Goal: Ask a question

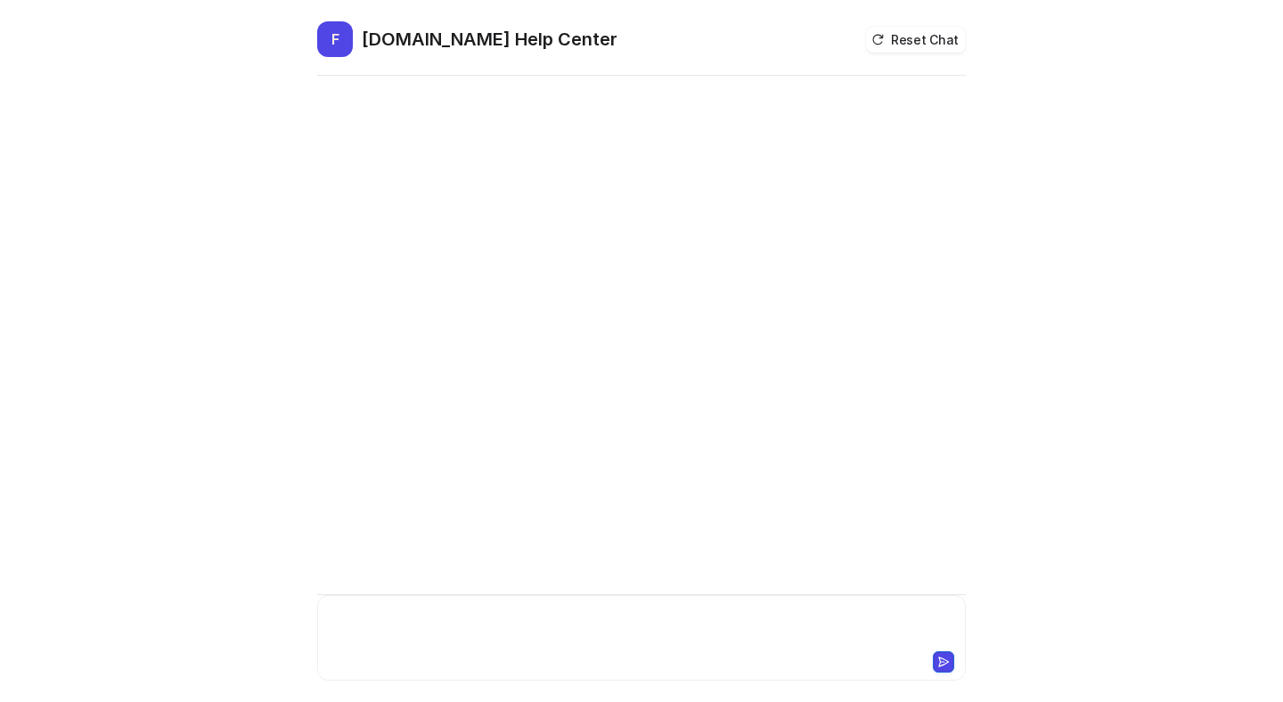
click at [432, 627] on div at bounding box center [642, 627] width 640 height 41
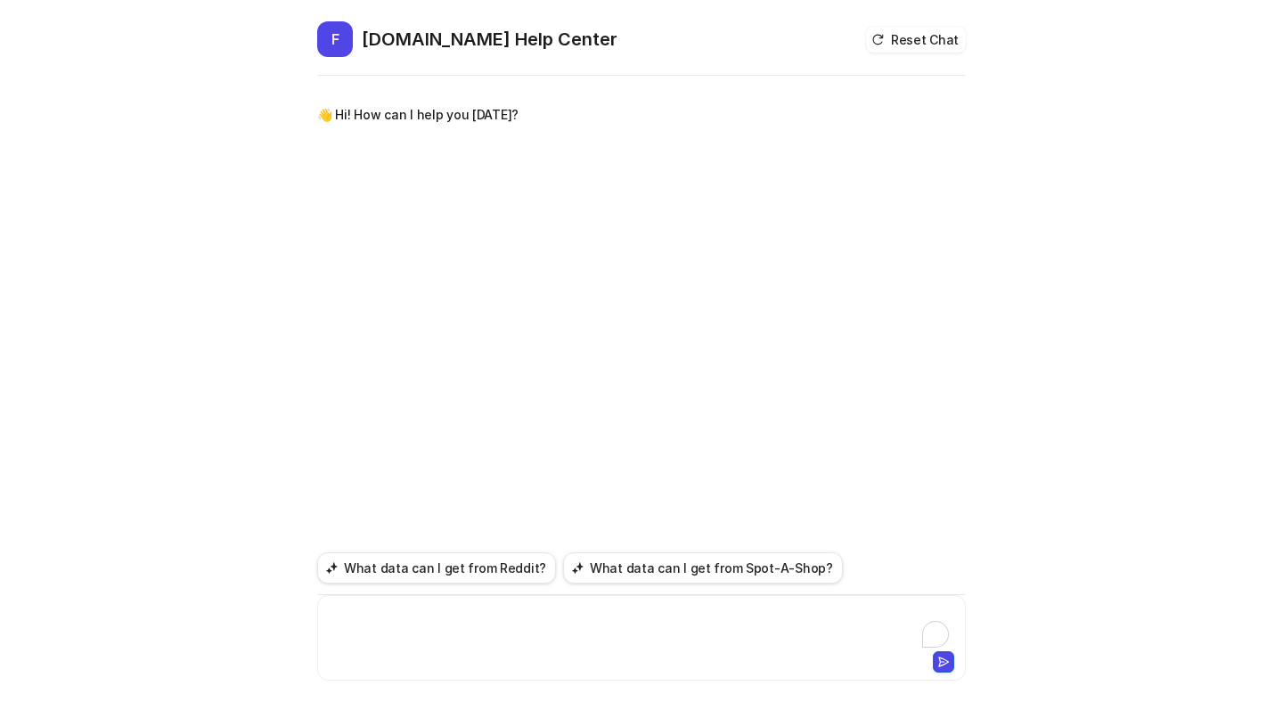
paste div "To enrich screen reader interactions, please activate Accessibility in Grammarl…"
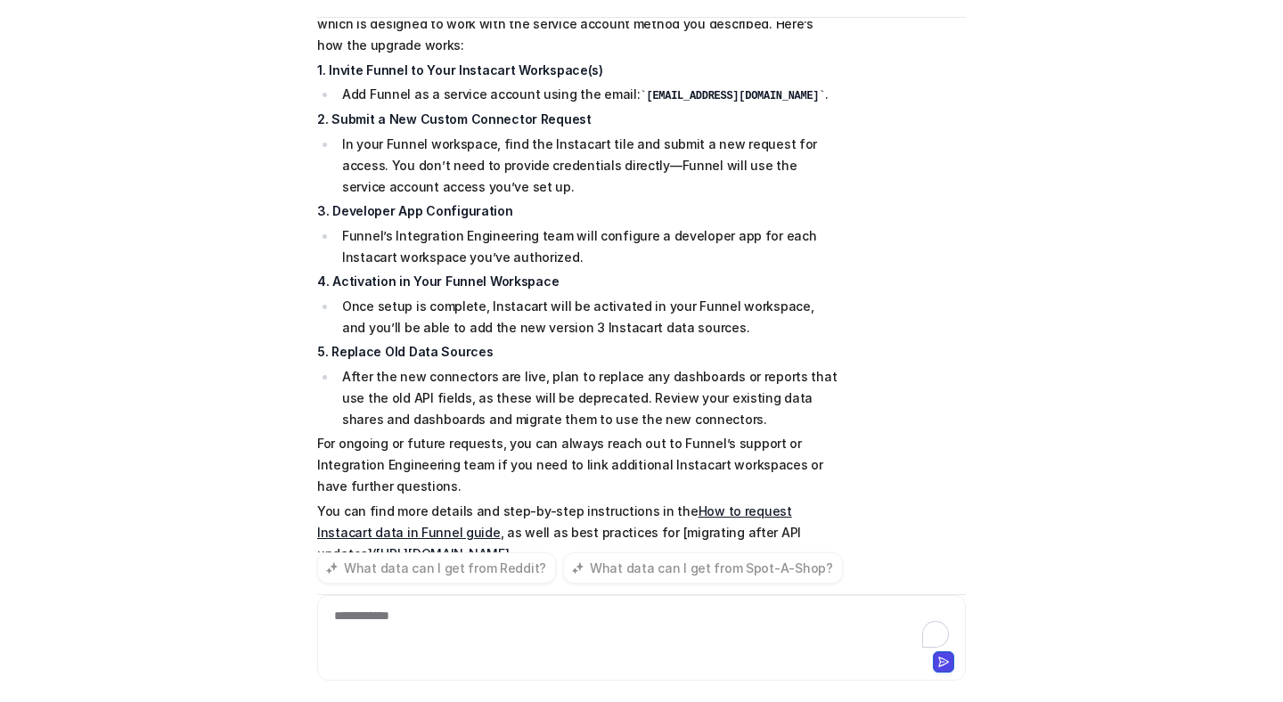
scroll to position [474, 0]
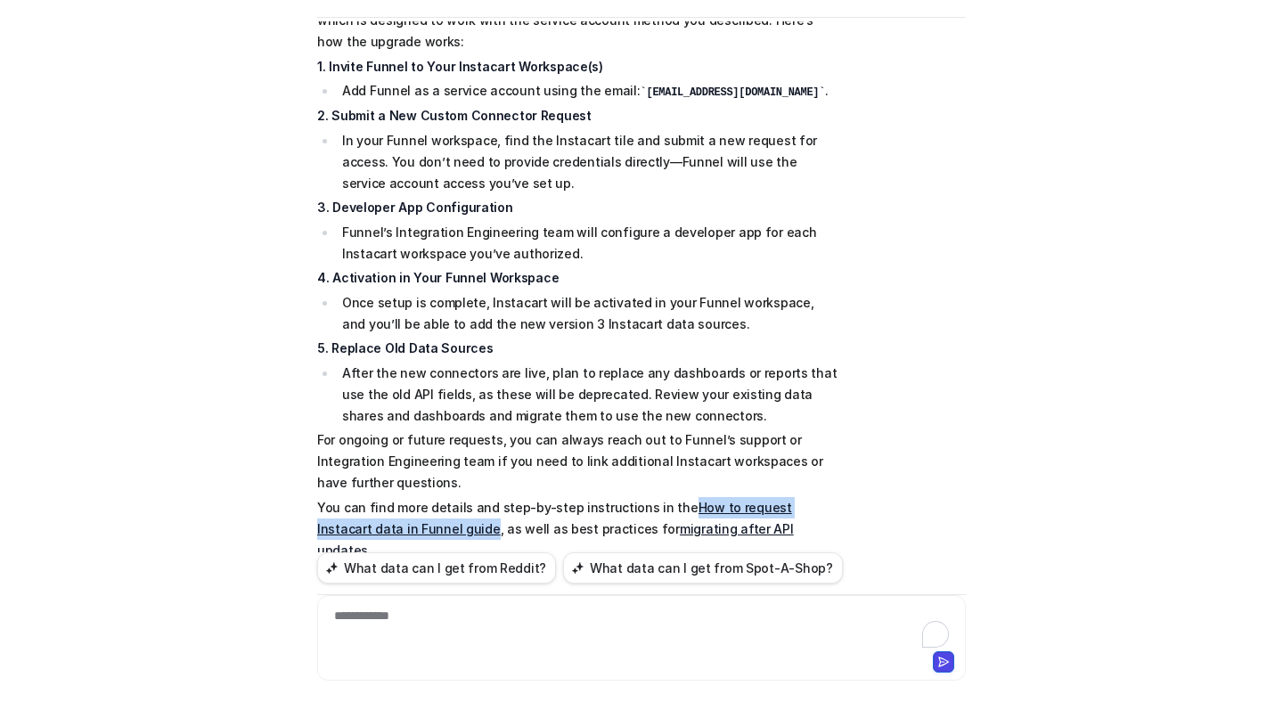
click at [627, 521] on link "migrating after API updates" at bounding box center [555, 539] width 477 height 37
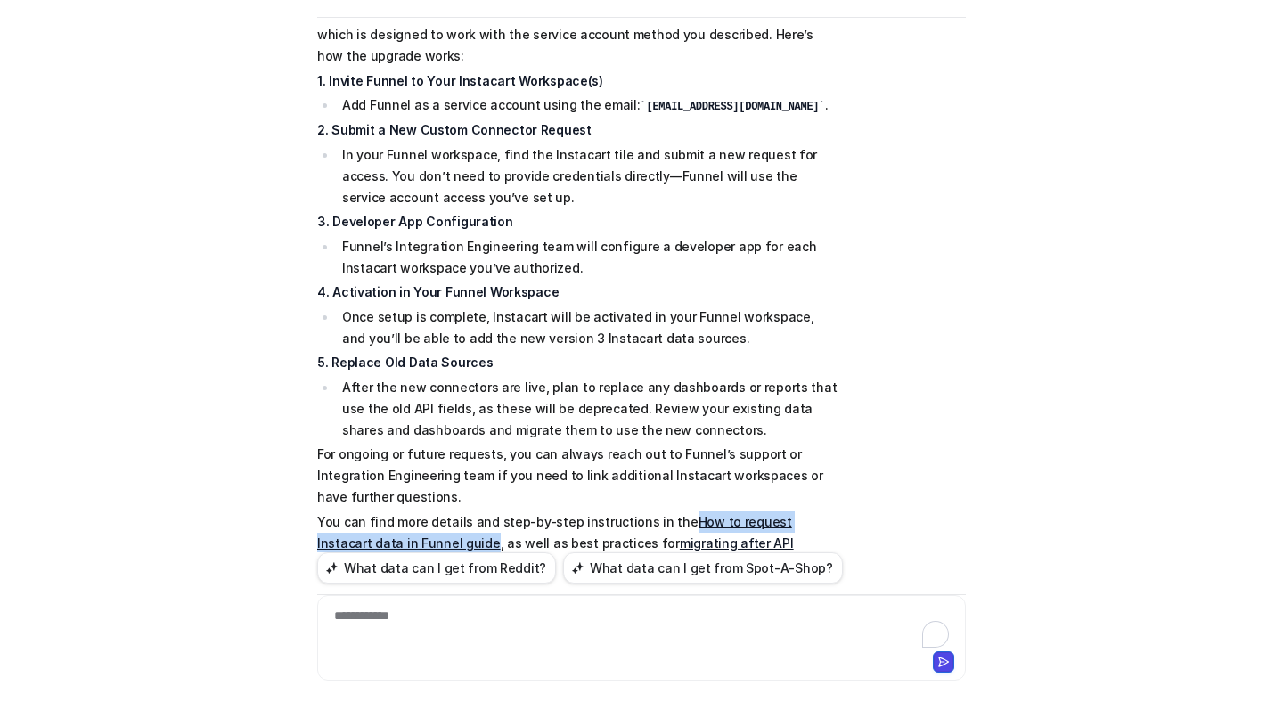
scroll to position [459, 0]
click at [687, 536] on link "migrating after API updates" at bounding box center [555, 554] width 477 height 37
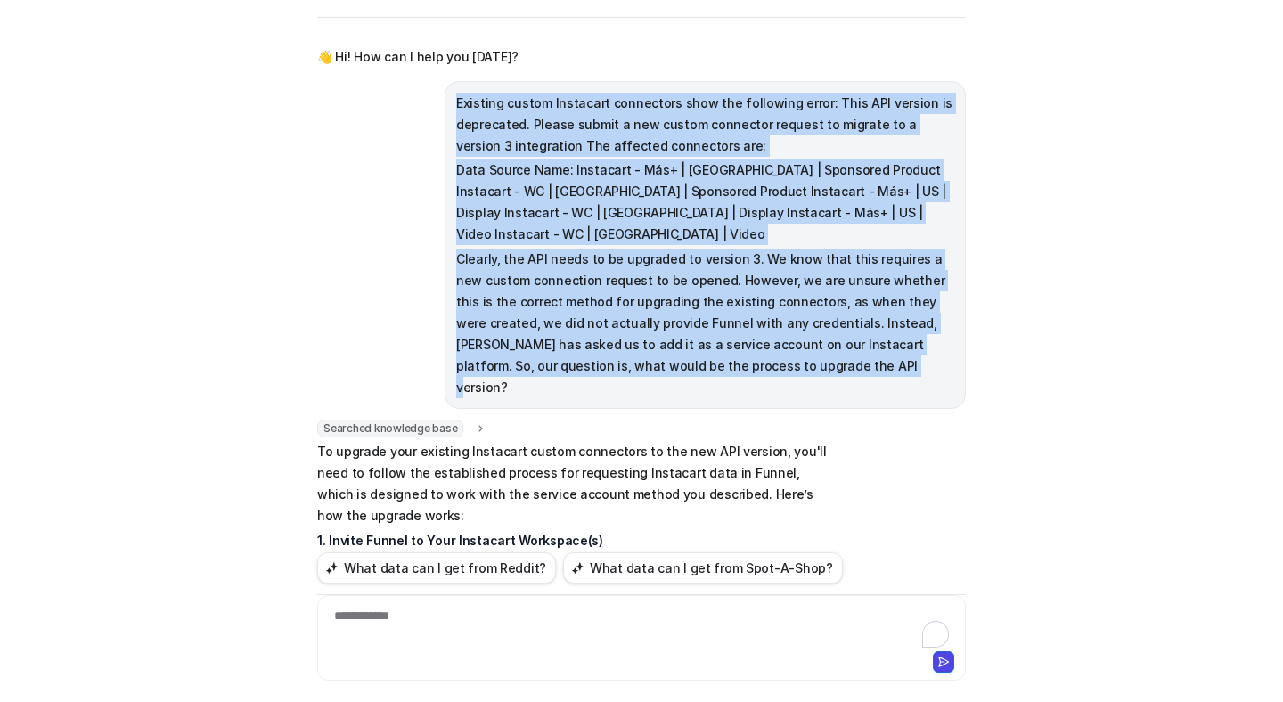
drag, startPoint x: 715, startPoint y: 347, endPoint x: 444, endPoint y: 96, distance: 368.9
click at [445, 96] on div "Existing custom Instacart connectors show the following error: This API version…" at bounding box center [705, 245] width 521 height 328
copy span "Existing custom Instacart connectors show the following error: This API version…"
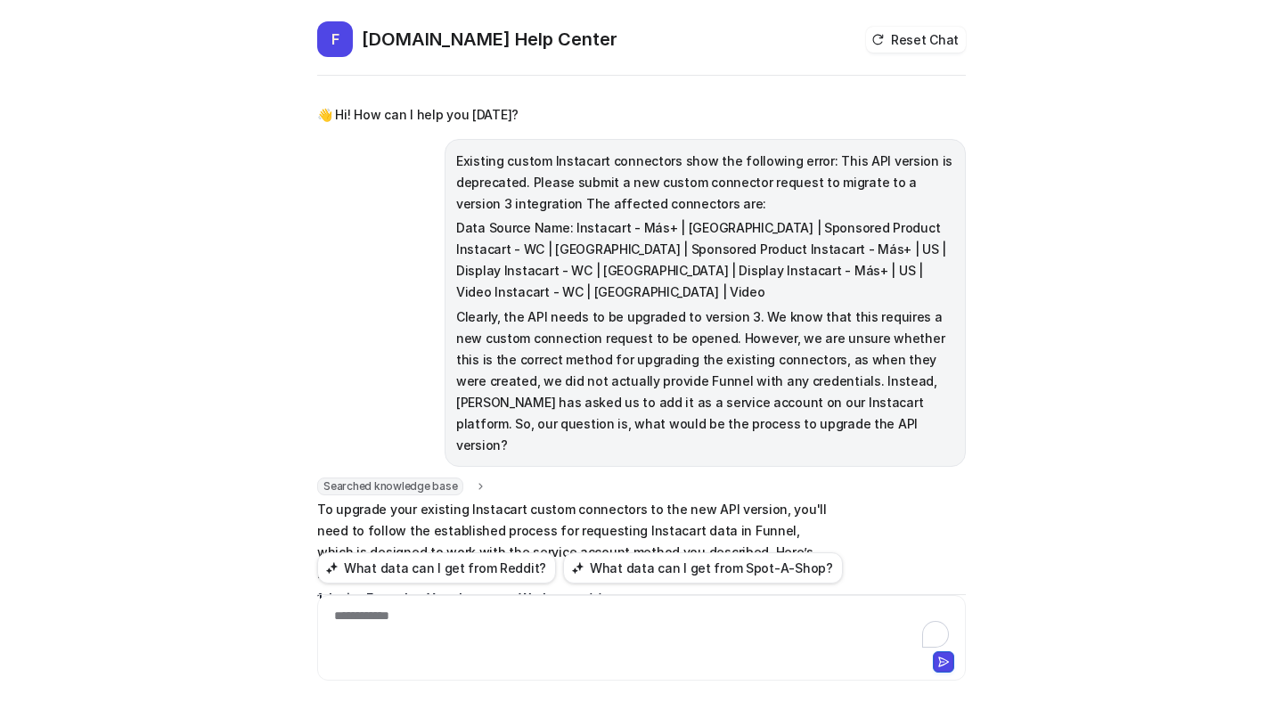
click at [1092, 127] on div "F [DOMAIN_NAME] Help Center Reset Chat 👋 Hi! How can I help you [DATE]? Existin…" at bounding box center [641, 351] width 1283 height 702
click at [948, 43] on button "Reset Chat" at bounding box center [916, 40] width 100 height 26
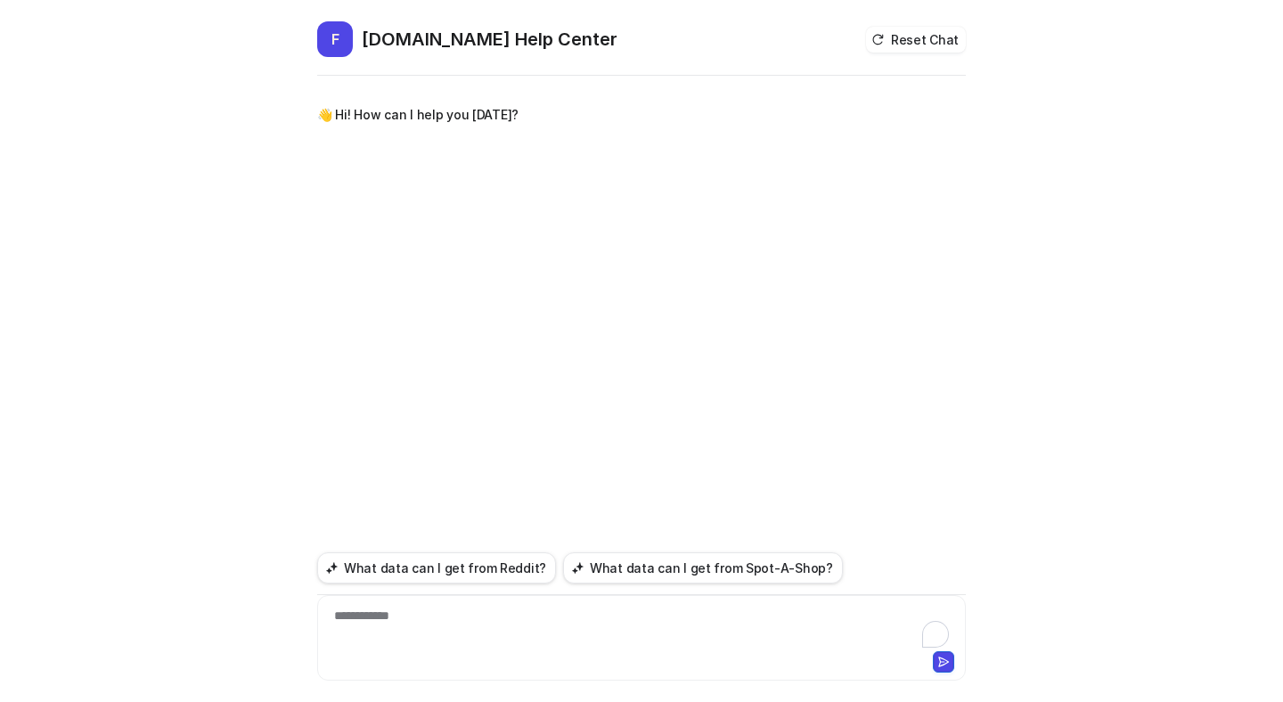
click at [550, 627] on div "**********" at bounding box center [642, 627] width 640 height 41
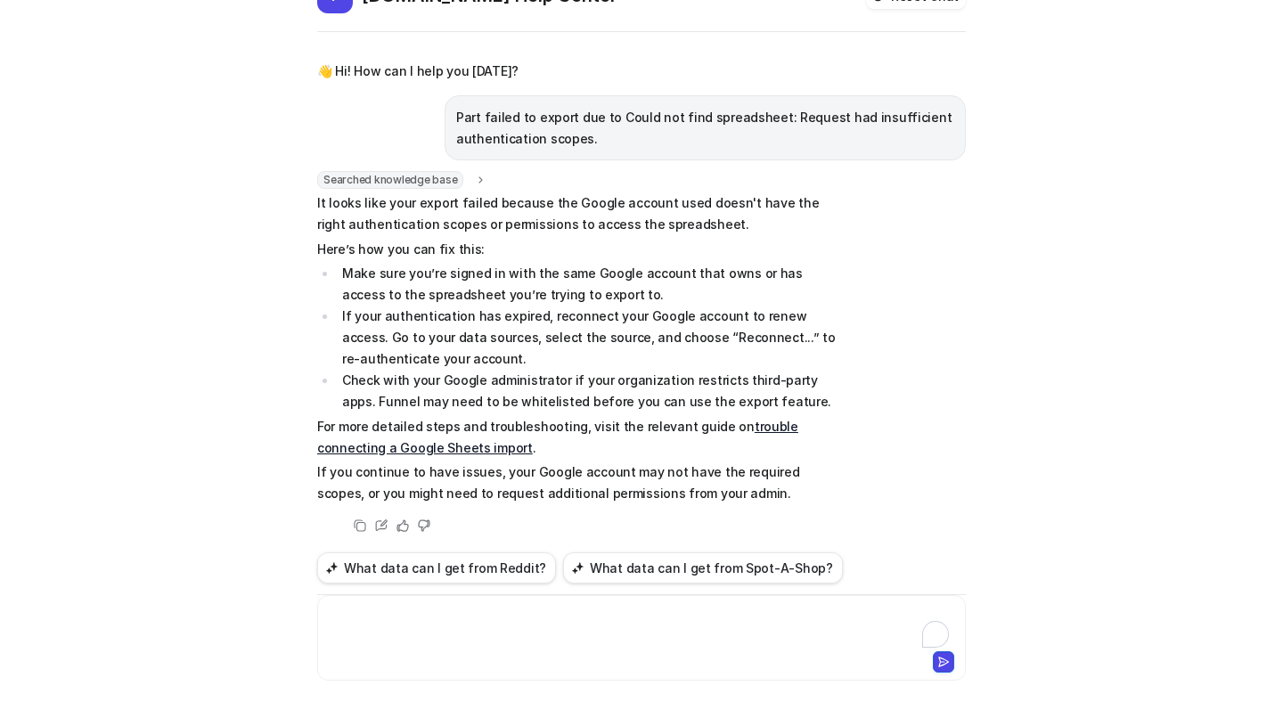
scroll to position [48, 0]
